Goal: Navigation & Orientation: Find specific page/section

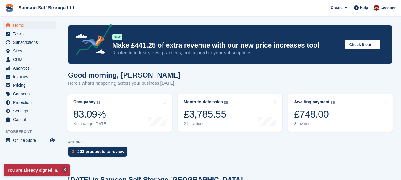
click at [62, 170] on button at bounding box center [65, 169] width 6 height 6
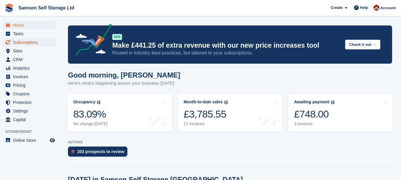
click at [20, 43] on span "Subscriptions" at bounding box center [30, 42] width 35 height 8
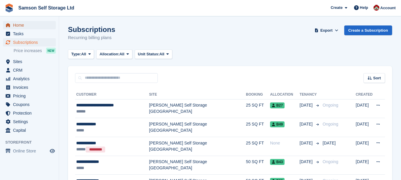
click at [21, 26] on span "Home" at bounding box center [30, 25] width 35 height 8
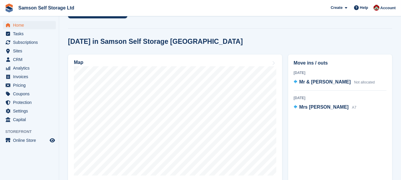
scroll to position [148, 0]
